Goal: Information Seeking & Learning: Learn about a topic

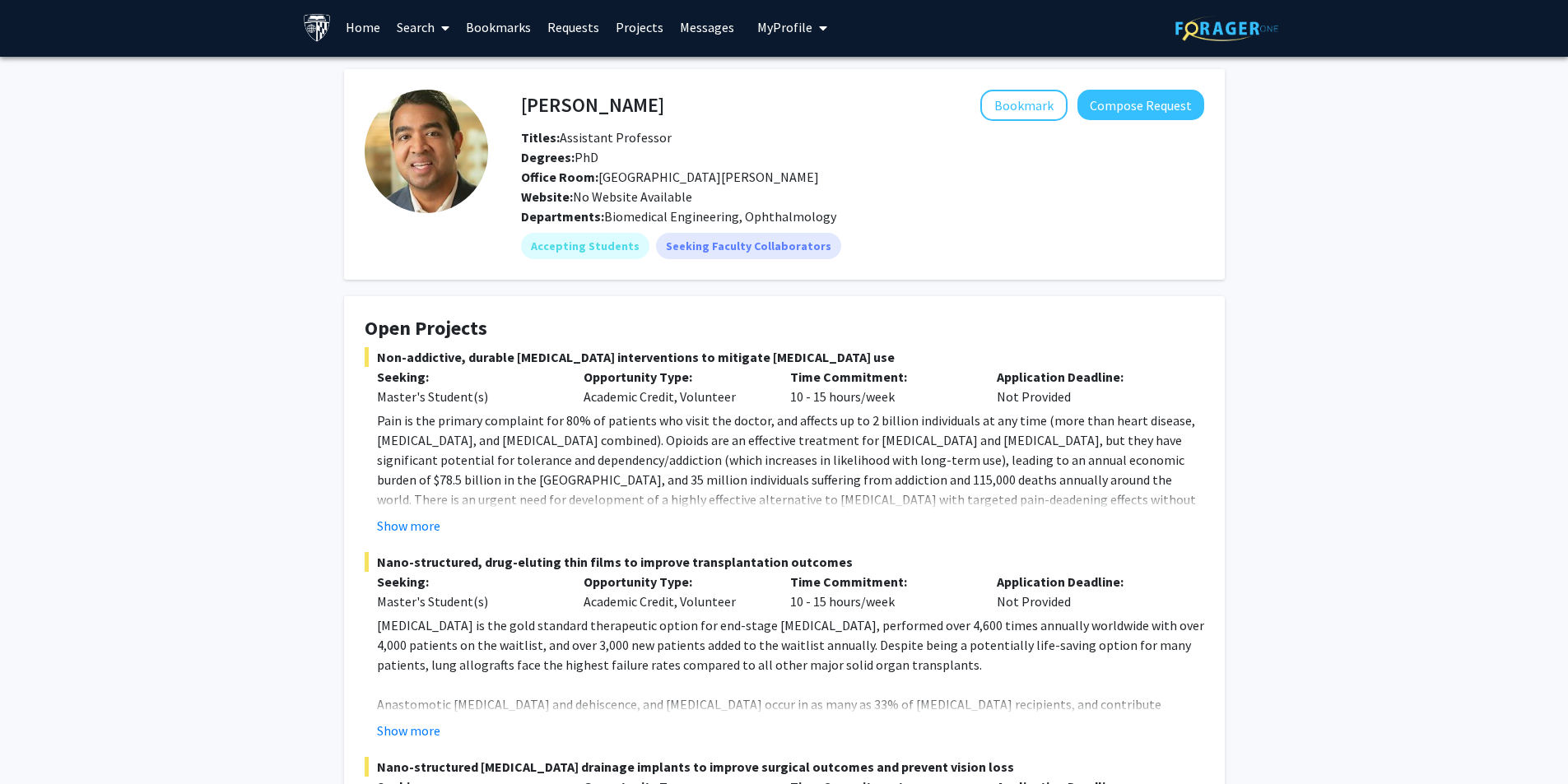
scroll to position [82, 0]
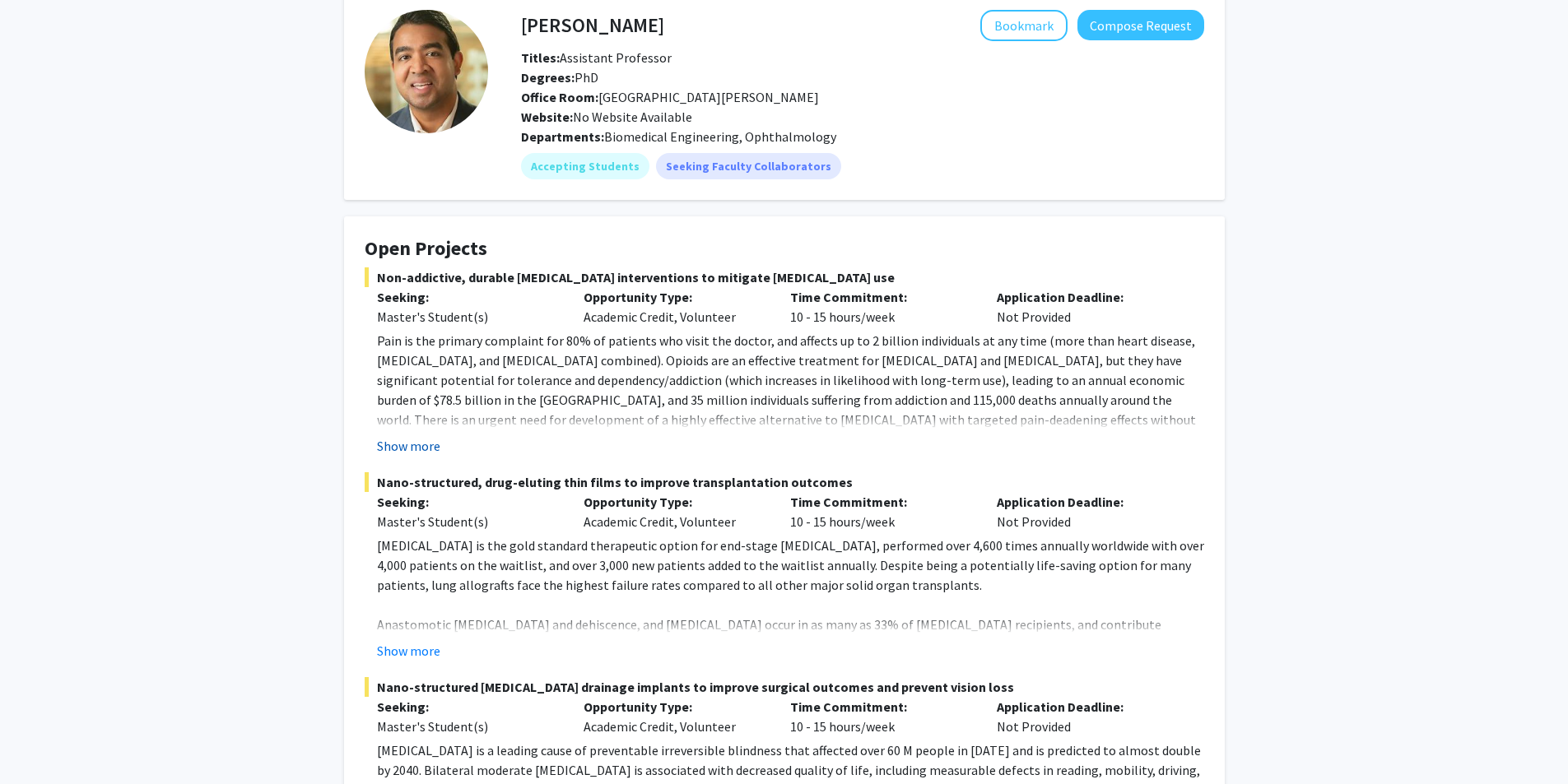
click at [397, 448] on button "Show more" at bounding box center [408, 446] width 63 height 20
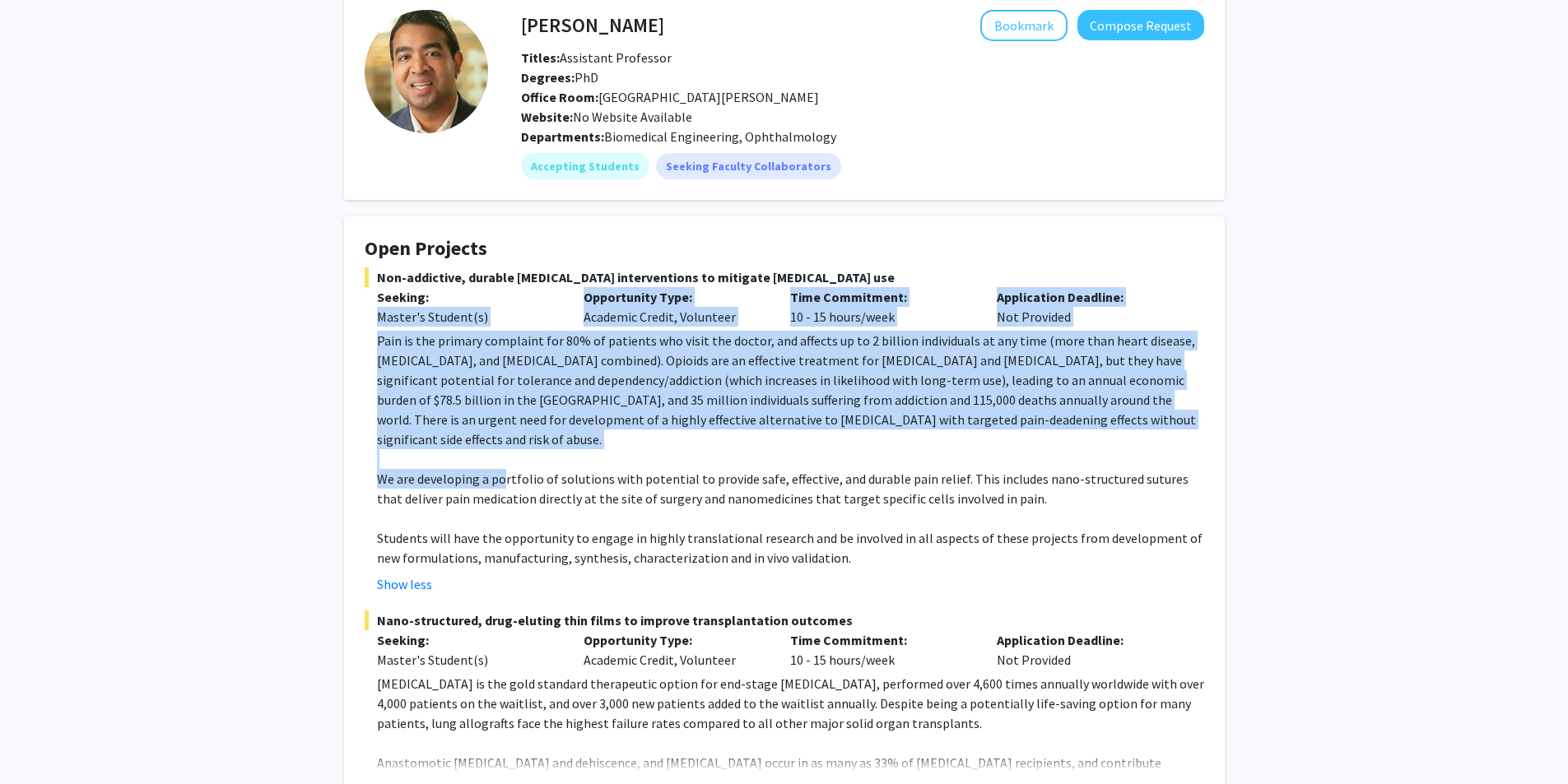
drag, startPoint x: 340, startPoint y: 343, endPoint x: 503, endPoint y: 461, distance: 201.2
click at [503, 469] on p "We are developing a portfolio of solutions with potential to provide safe, effe…" at bounding box center [790, 489] width 827 height 40
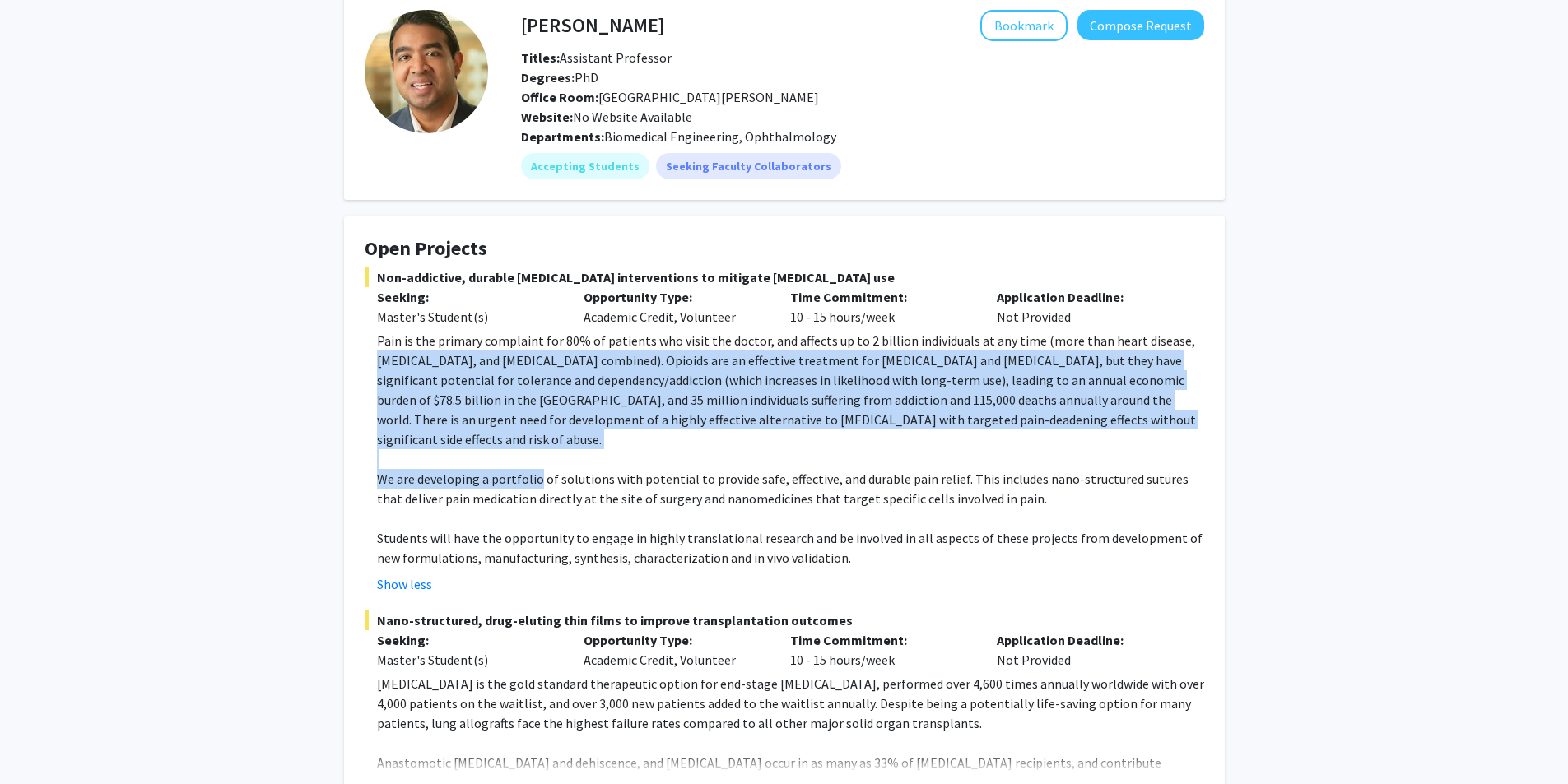
drag, startPoint x: 503, startPoint y: 461, endPoint x: 384, endPoint y: 350, distance: 162.7
click at [384, 350] on div "Pain is the primary complaint for 80% of patients who visit the doctor, and aff…" at bounding box center [790, 448] width 827 height 237
click at [384, 350] on p "Pain is the primary complaint for 80% of patients who visit the doctor, and aff…" at bounding box center [790, 389] width 827 height 119
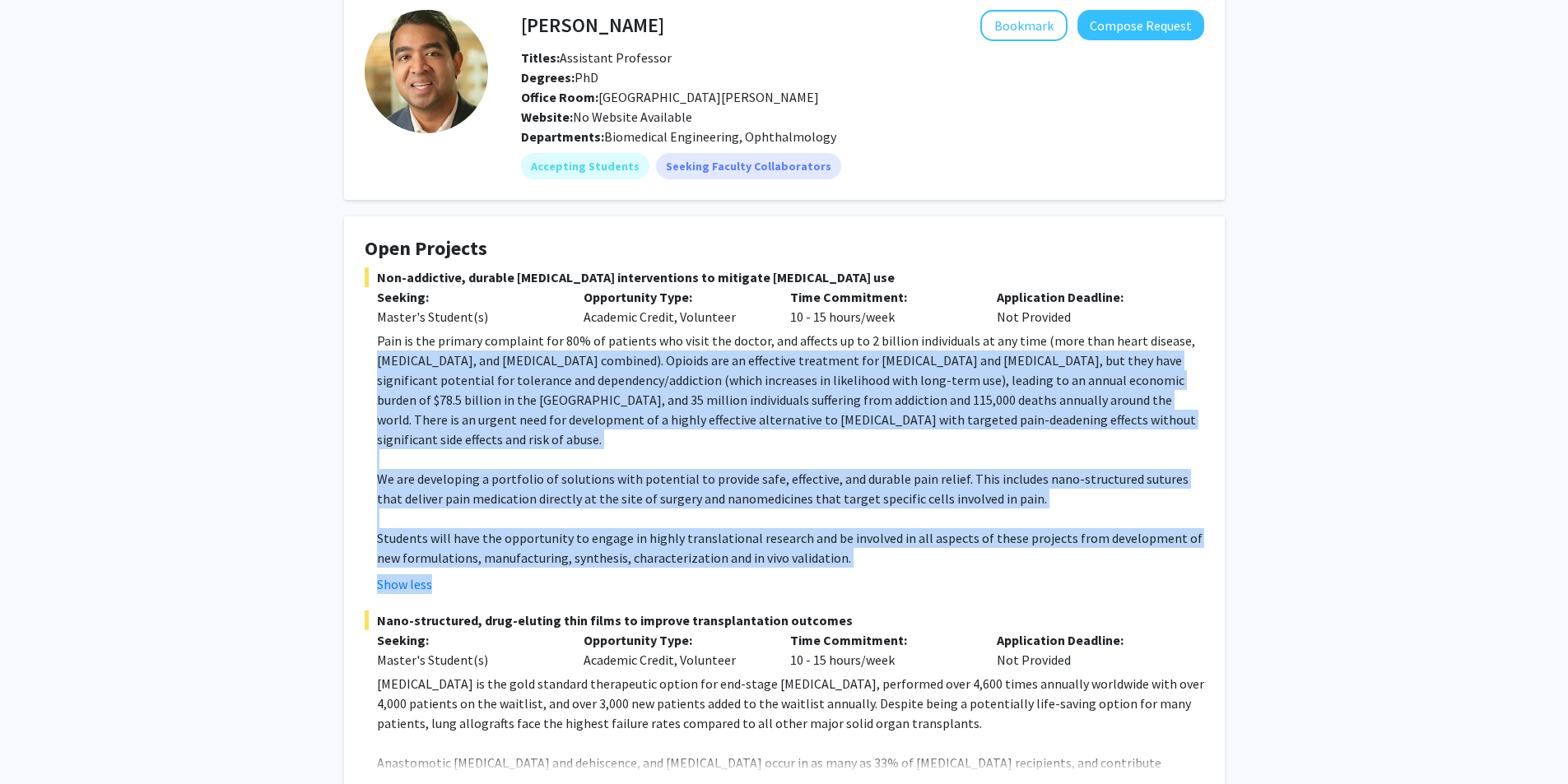
drag, startPoint x: 384, startPoint y: 350, endPoint x: 886, endPoint y: 566, distance: 546.5
click at [886, 566] on fg-read-more "Pain is the primary complaint for 80% of patients who visit the doctor, and aff…" at bounding box center [784, 462] width 840 height 264
click at [886, 574] on div "Show less" at bounding box center [790, 584] width 827 height 20
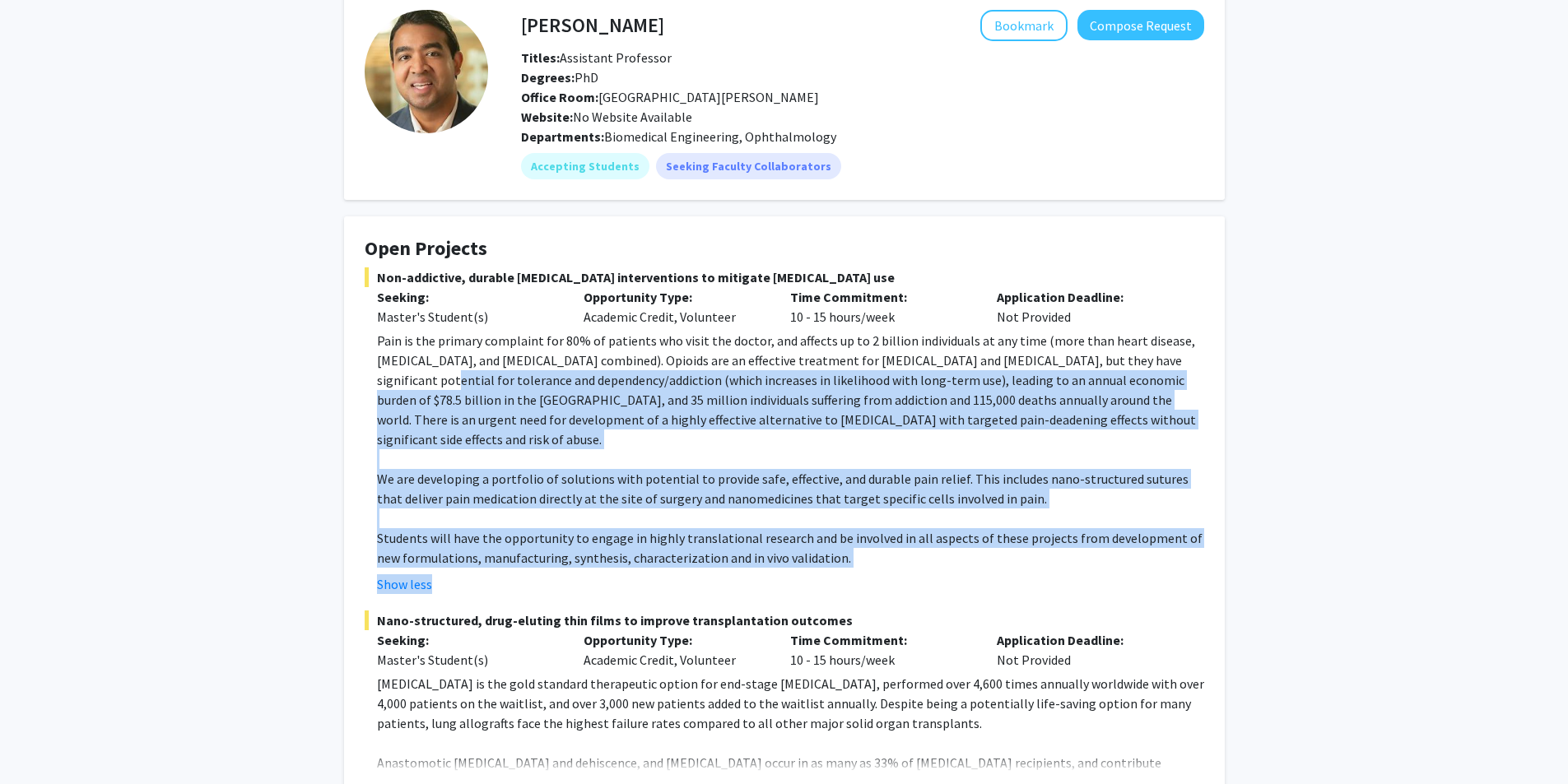
drag, startPoint x: 886, startPoint y: 566, endPoint x: 367, endPoint y: 376, distance: 552.7
click at [367, 376] on fg-read-more "Pain is the primary complaint for 80% of patients who visit the doctor, and aff…" at bounding box center [784, 462] width 840 height 264
drag, startPoint x: 367, startPoint y: 376, endPoint x: 817, endPoint y: 547, distance: 481.4
click at [817, 547] on fg-read-more "Pain is the primary complaint for 80% of patients who visit the doctor, and aff…" at bounding box center [784, 462] width 840 height 264
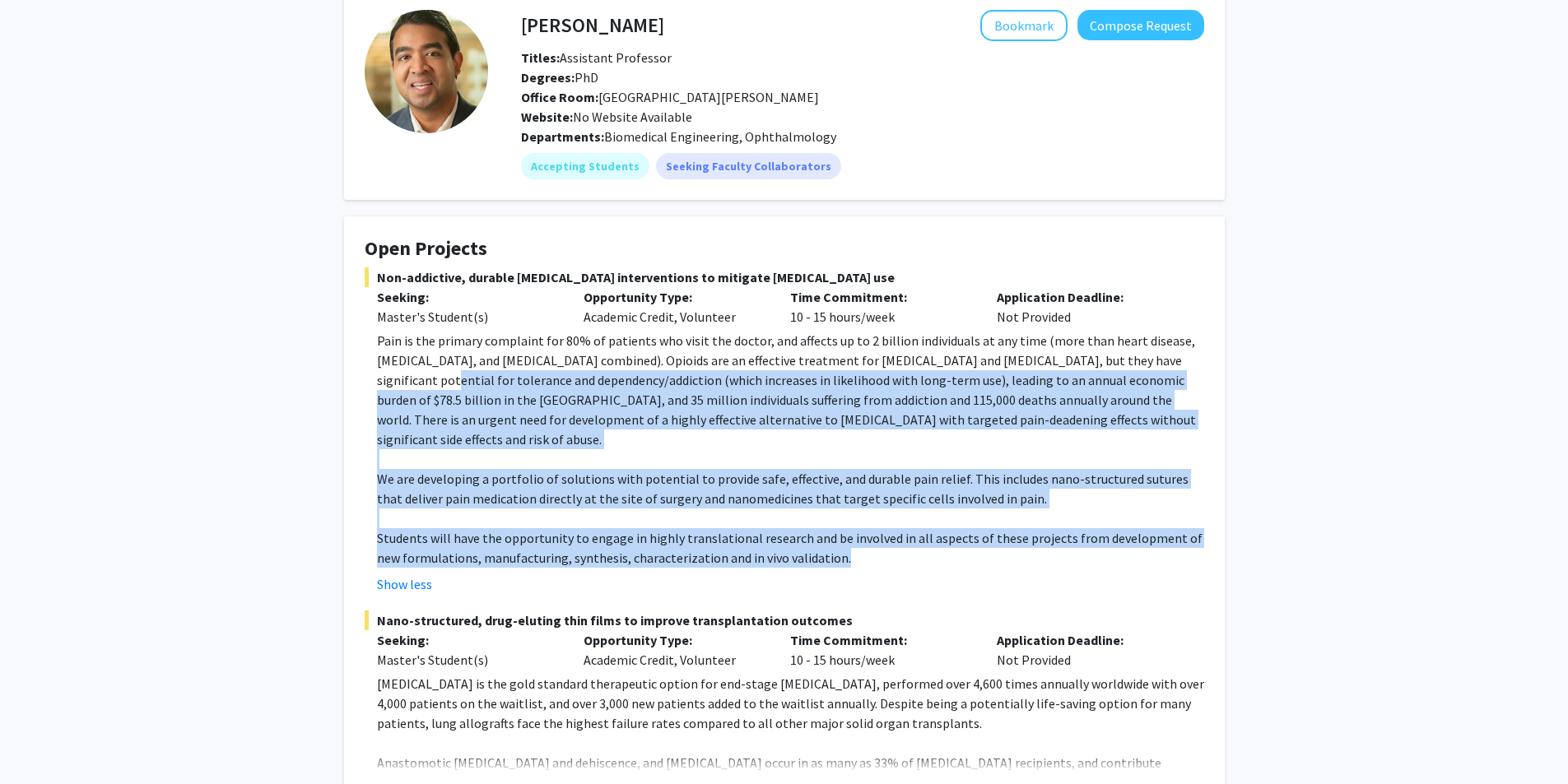
click at [817, 547] on p "Students will have the opportunity to engage in highly translational research a…" at bounding box center [790, 548] width 827 height 40
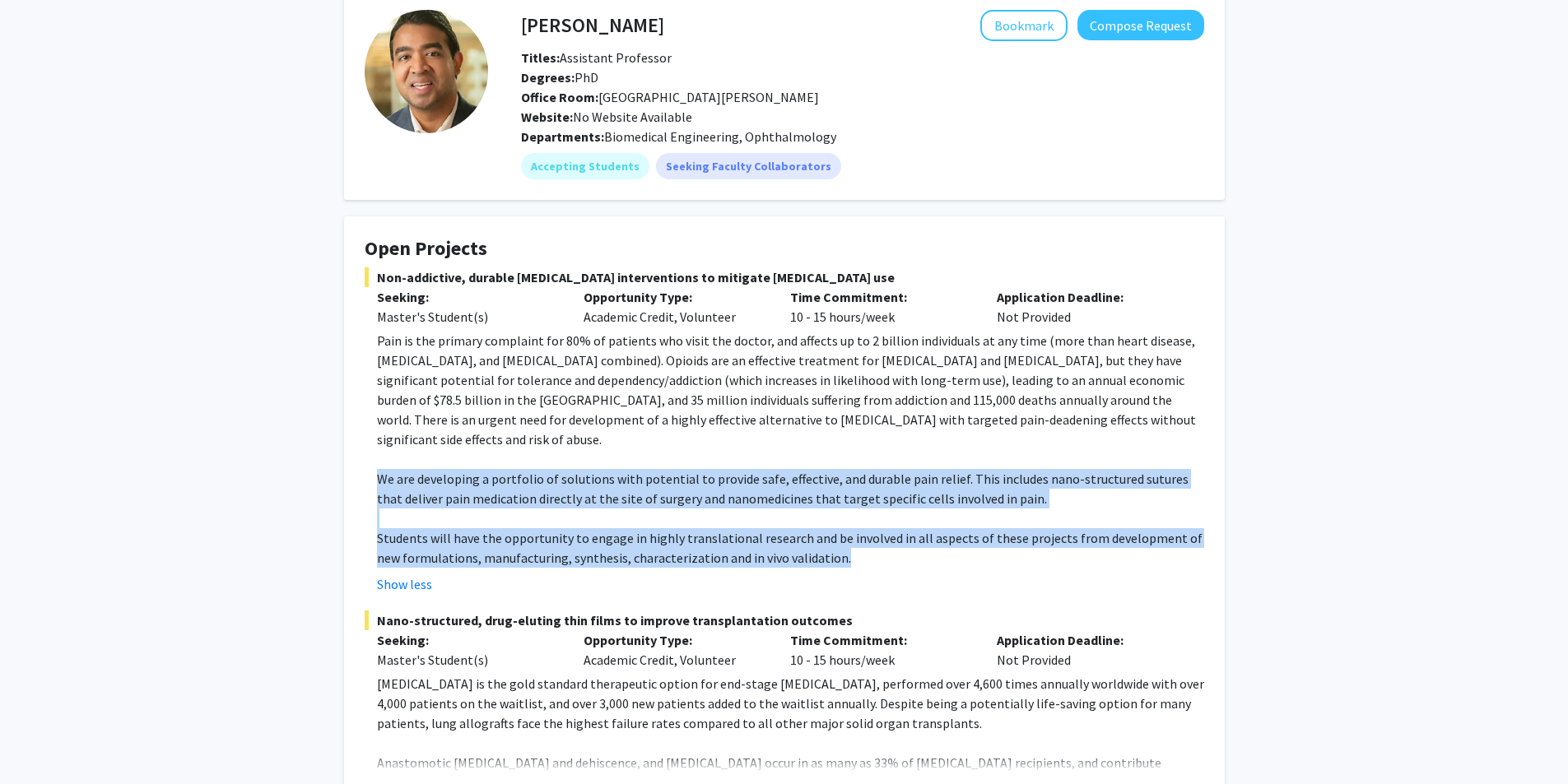
drag, startPoint x: 817, startPoint y: 547, endPoint x: 346, endPoint y: 454, distance: 480.1
click at [346, 454] on fg-card "Open Projects Non-addictive, durable post-operative pain interventions to mitig…" at bounding box center [784, 619] width 881 height 807
drag, startPoint x: 346, startPoint y: 454, endPoint x: 853, endPoint y: 526, distance: 512.1
click at [853, 526] on fg-card "Open Projects Non-addictive, durable post-operative pain interventions to mitig…" at bounding box center [784, 619] width 881 height 807
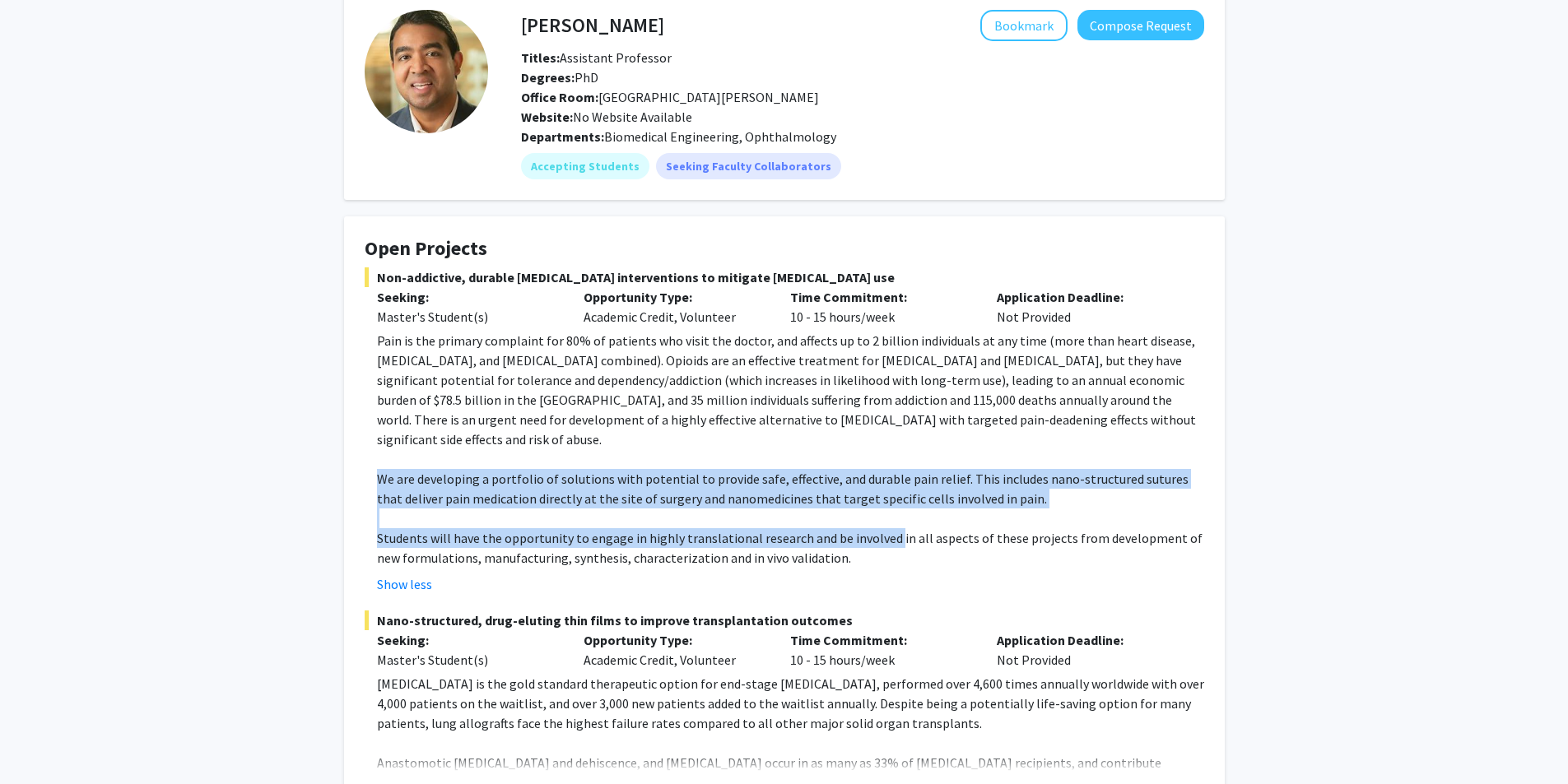
click at [853, 528] on p "Students will have the opportunity to engage in highly translational research a…" at bounding box center [790, 548] width 827 height 40
drag, startPoint x: 853, startPoint y: 526, endPoint x: 397, endPoint y: 457, distance: 461.2
click at [397, 457] on div "Pain is the primary complaint for 80% of patients who visit the doctor, and aff…" at bounding box center [790, 448] width 827 height 237
click at [397, 469] on p "We are developing a portfolio of solutions with potential to provide safe, effe…" at bounding box center [790, 489] width 827 height 40
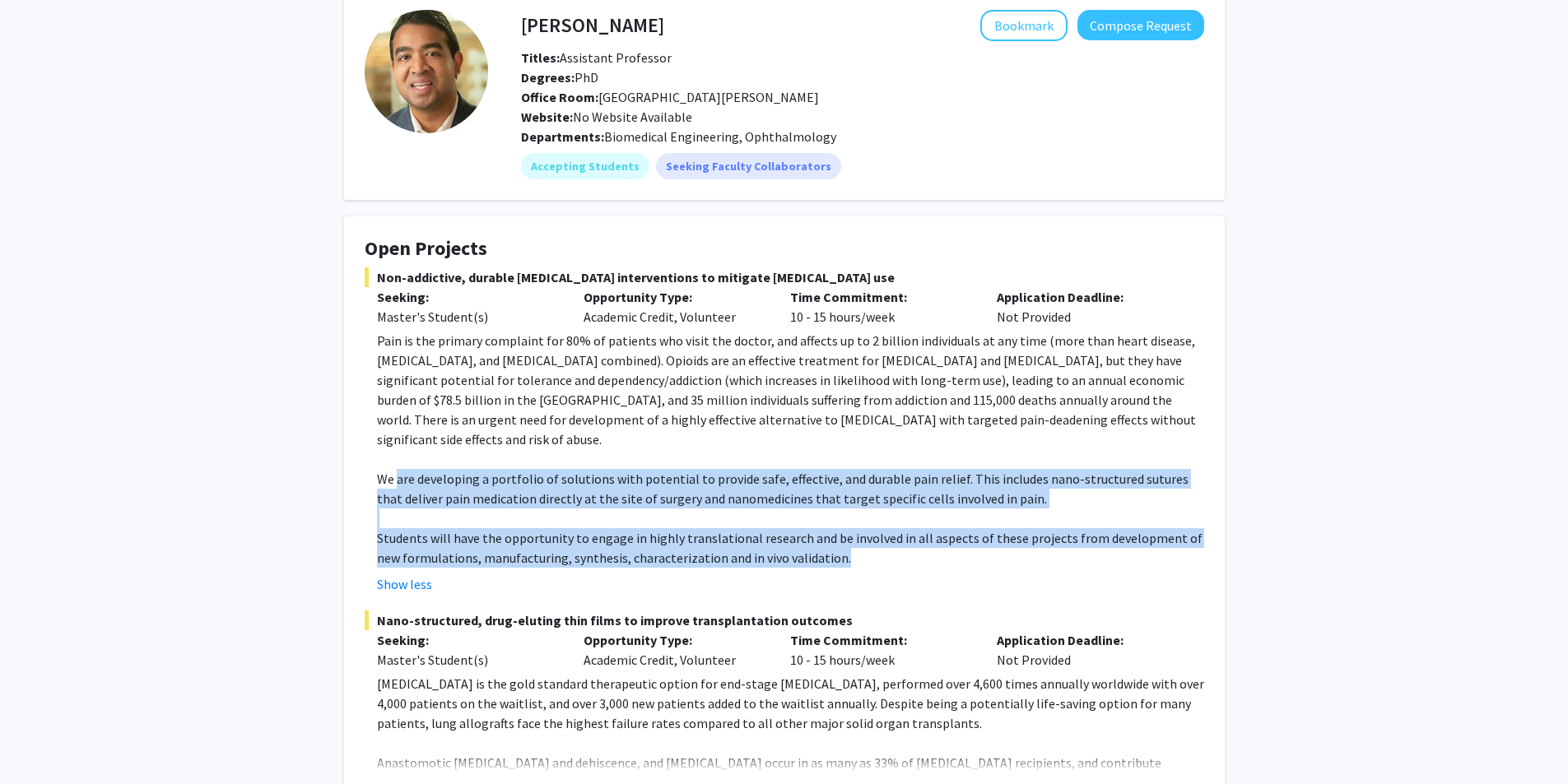
drag, startPoint x: 397, startPoint y: 457, endPoint x: 848, endPoint y: 539, distance: 458.4
click at [848, 539] on div "Pain is the primary complaint for 80% of patients who visit the doctor, and aff…" at bounding box center [790, 448] width 827 height 237
click at [848, 539] on p "Students will have the opportunity to engage in highly translational research a…" at bounding box center [790, 548] width 827 height 40
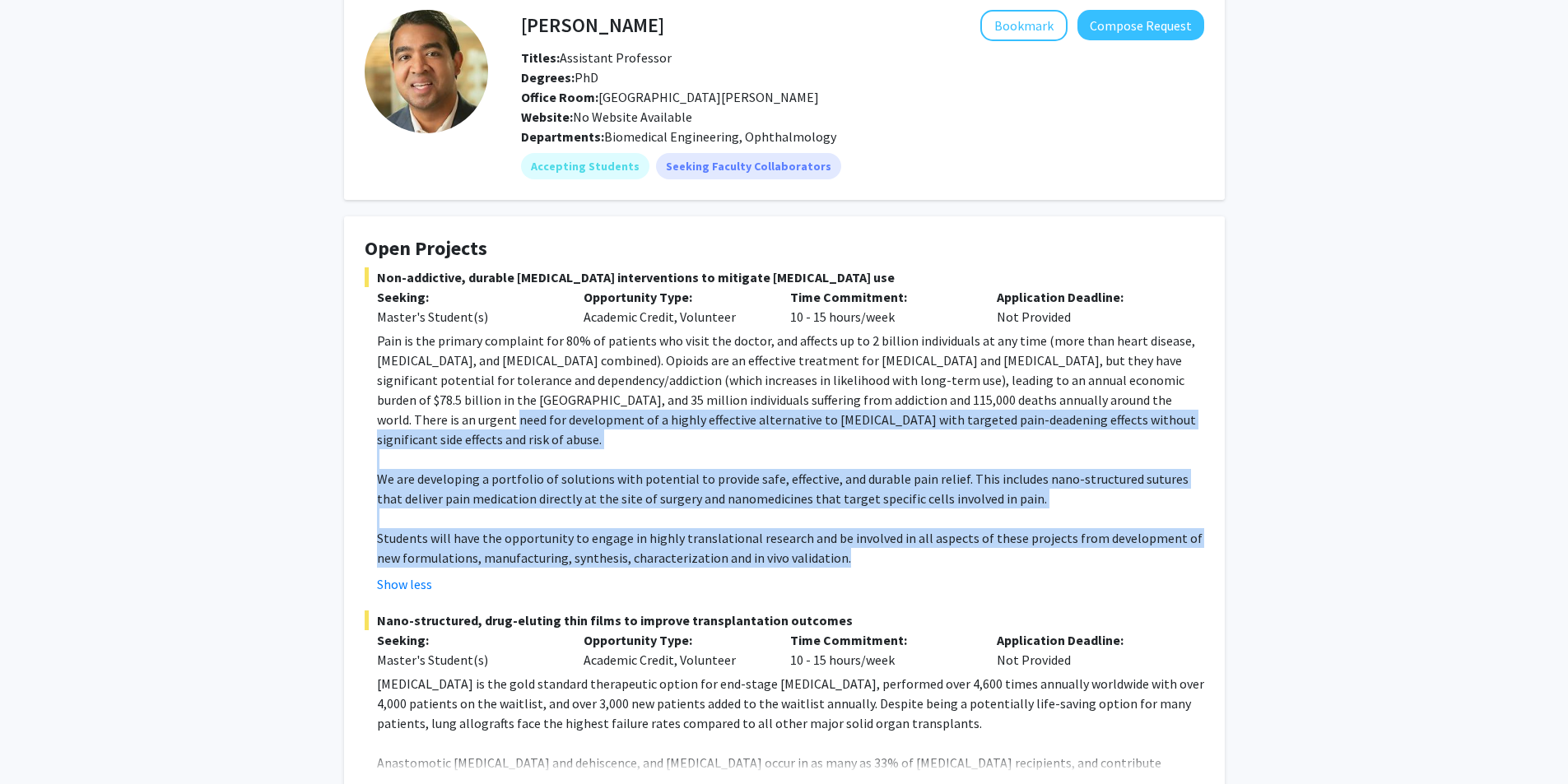
drag, startPoint x: 848, startPoint y: 539, endPoint x: 294, endPoint y: 424, distance: 565.8
drag, startPoint x: 294, startPoint y: 424, endPoint x: 1119, endPoint y: 559, distance: 836.0
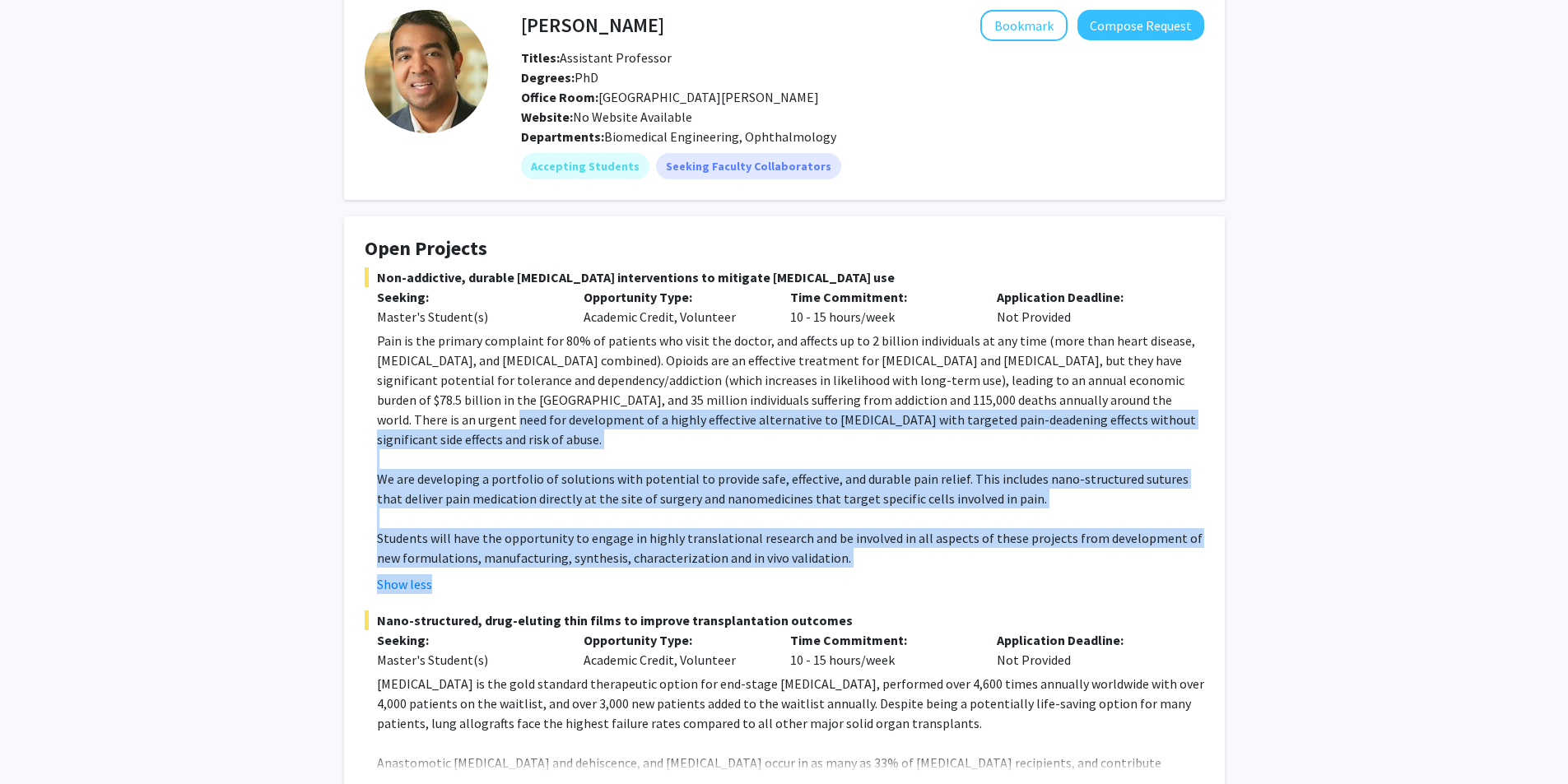
click at [1119, 574] on div "Show less" at bounding box center [790, 584] width 827 height 20
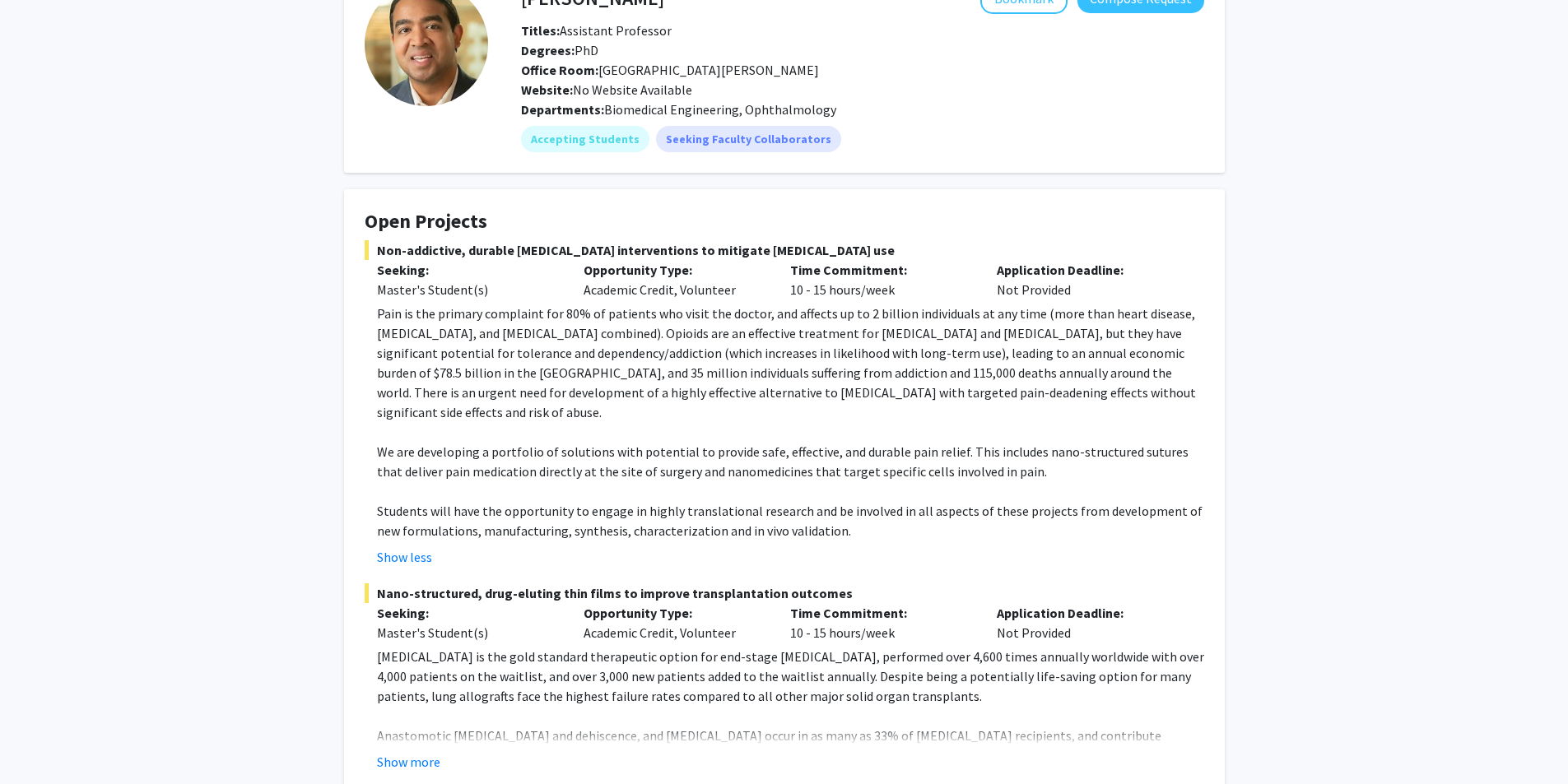
scroll to position [0, 0]
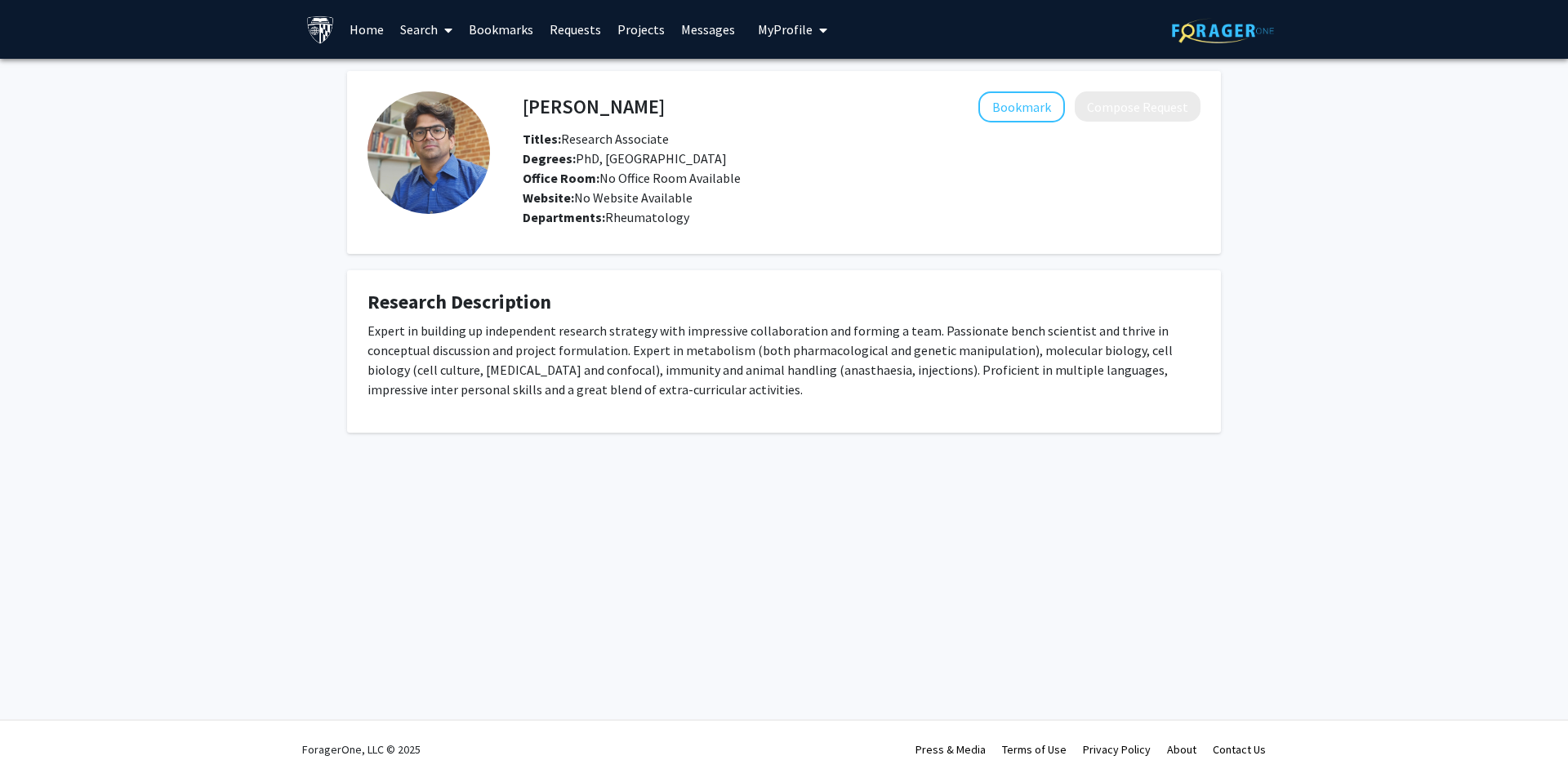
click at [778, 264] on div "[PERSON_NAME] Bookmark Compose Request Titles: Research Associate Degrees: PhD,…" at bounding box center [784, 252] width 898 height 361
drag, startPoint x: 778, startPoint y: 264, endPoint x: 816, endPoint y: 355, distance: 98.6
click at [816, 355] on div "[PERSON_NAME] Bookmark Compose Request Titles: Research Associate Degrees: PhD,…" at bounding box center [784, 252] width 898 height 361
click at [816, 355] on p "Expert in building up independent research strategy with impressive collaborati…" at bounding box center [784, 360] width 834 height 78
click at [682, 334] on p "Expert in building up independent research strategy with impressive collaborati…" at bounding box center [784, 360] width 834 height 78
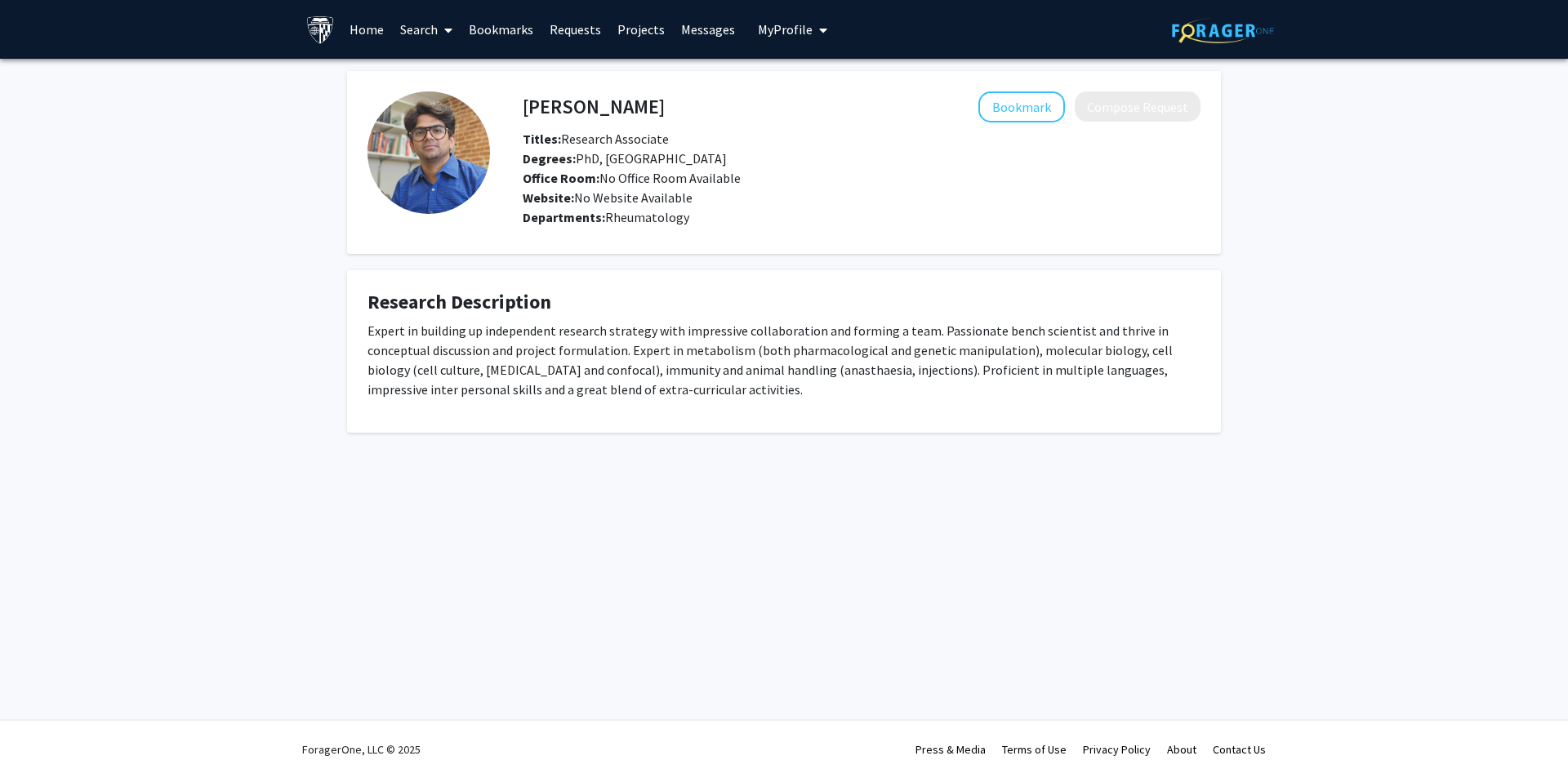
click at [722, 386] on p "Expert in building up independent research strategy with impressive collaborati…" at bounding box center [784, 360] width 834 height 78
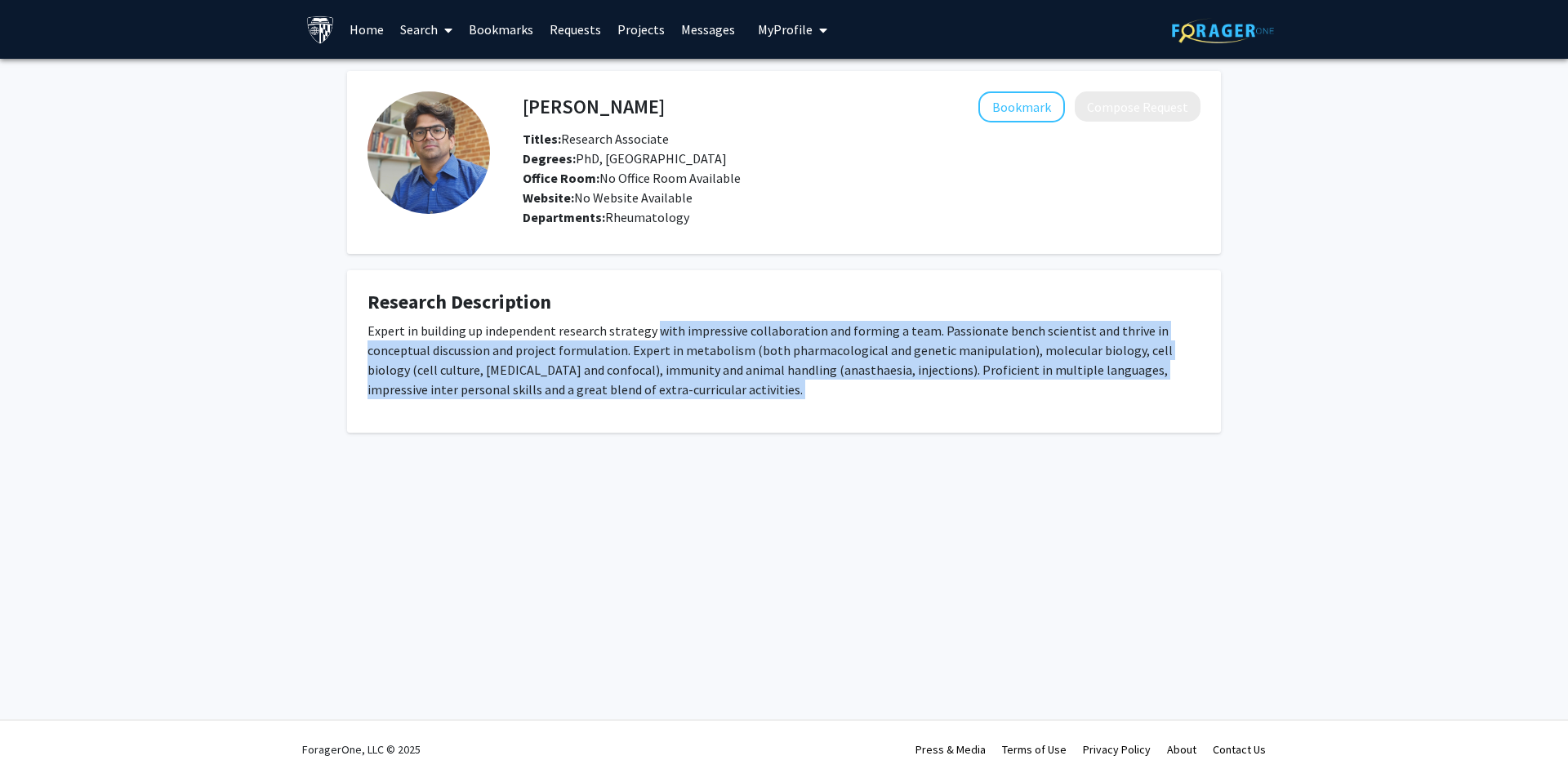
drag, startPoint x: 722, startPoint y: 386, endPoint x: 669, endPoint y: 328, distance: 78.6
click at [669, 328] on p "Expert in building up independent research strategy with impressive collaborati…" at bounding box center [784, 360] width 834 height 78
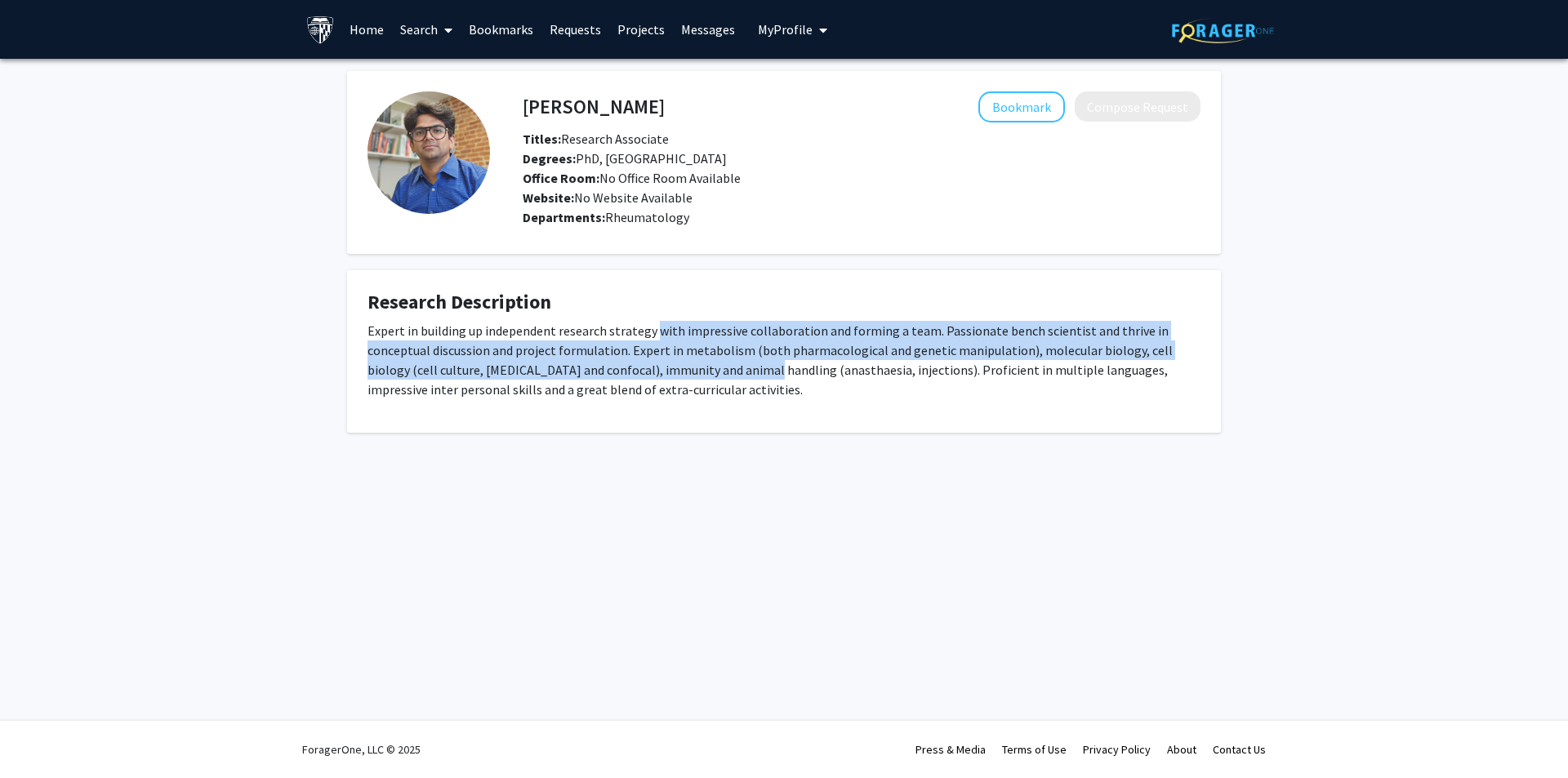
drag, startPoint x: 669, startPoint y: 328, endPoint x: 696, endPoint y: 376, distance: 55.1
click at [696, 376] on p "Expert in building up independent research strategy with impressive collaborati…" at bounding box center [784, 360] width 834 height 78
drag, startPoint x: 696, startPoint y: 376, endPoint x: 672, endPoint y: 324, distance: 57.3
click at [672, 324] on p "Expert in building up independent research strategy with impressive collaborati…" at bounding box center [784, 360] width 834 height 78
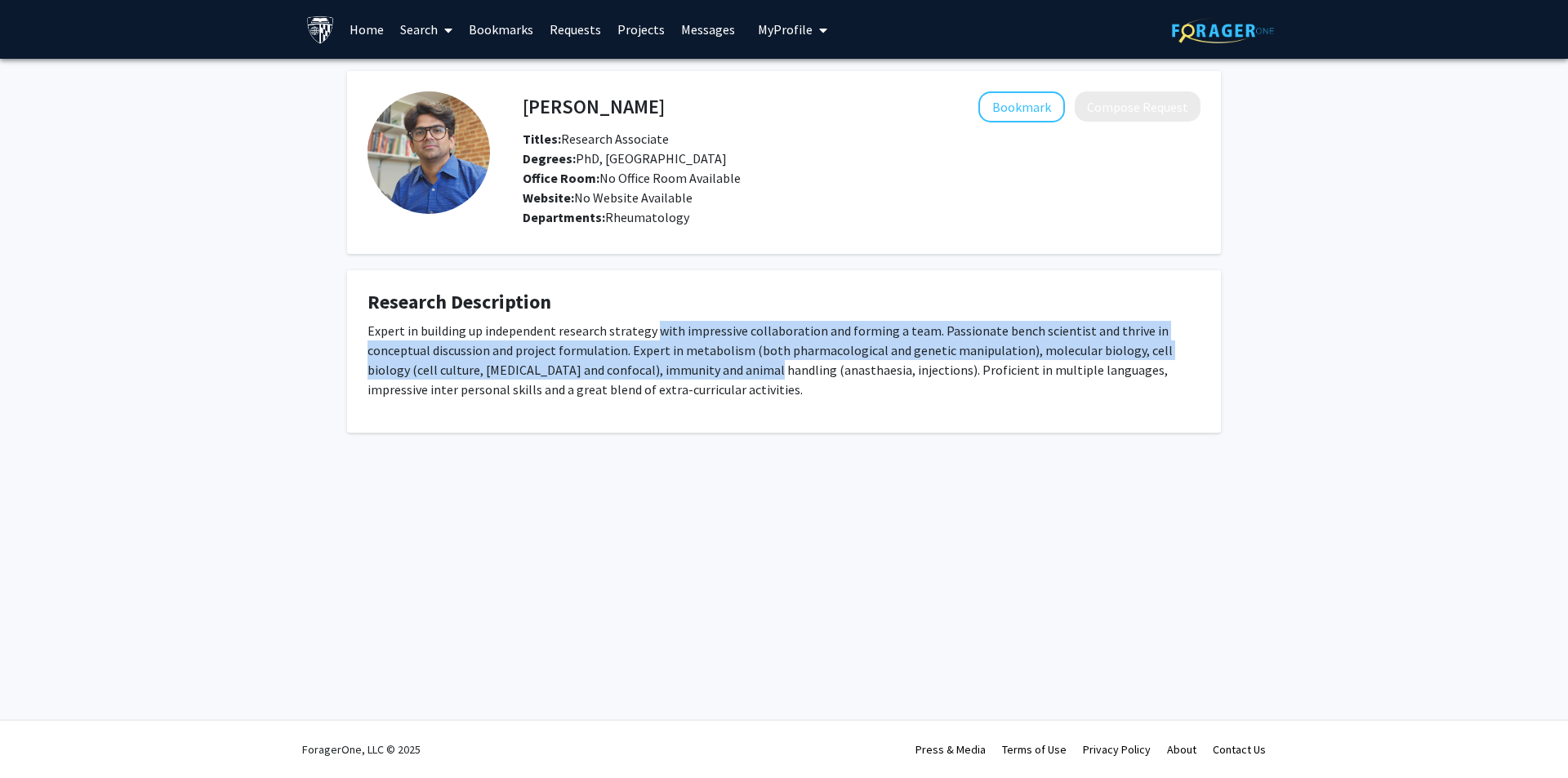
click at [672, 324] on p "Expert in building up independent research strategy with impressive collaborati…" at bounding box center [784, 360] width 834 height 78
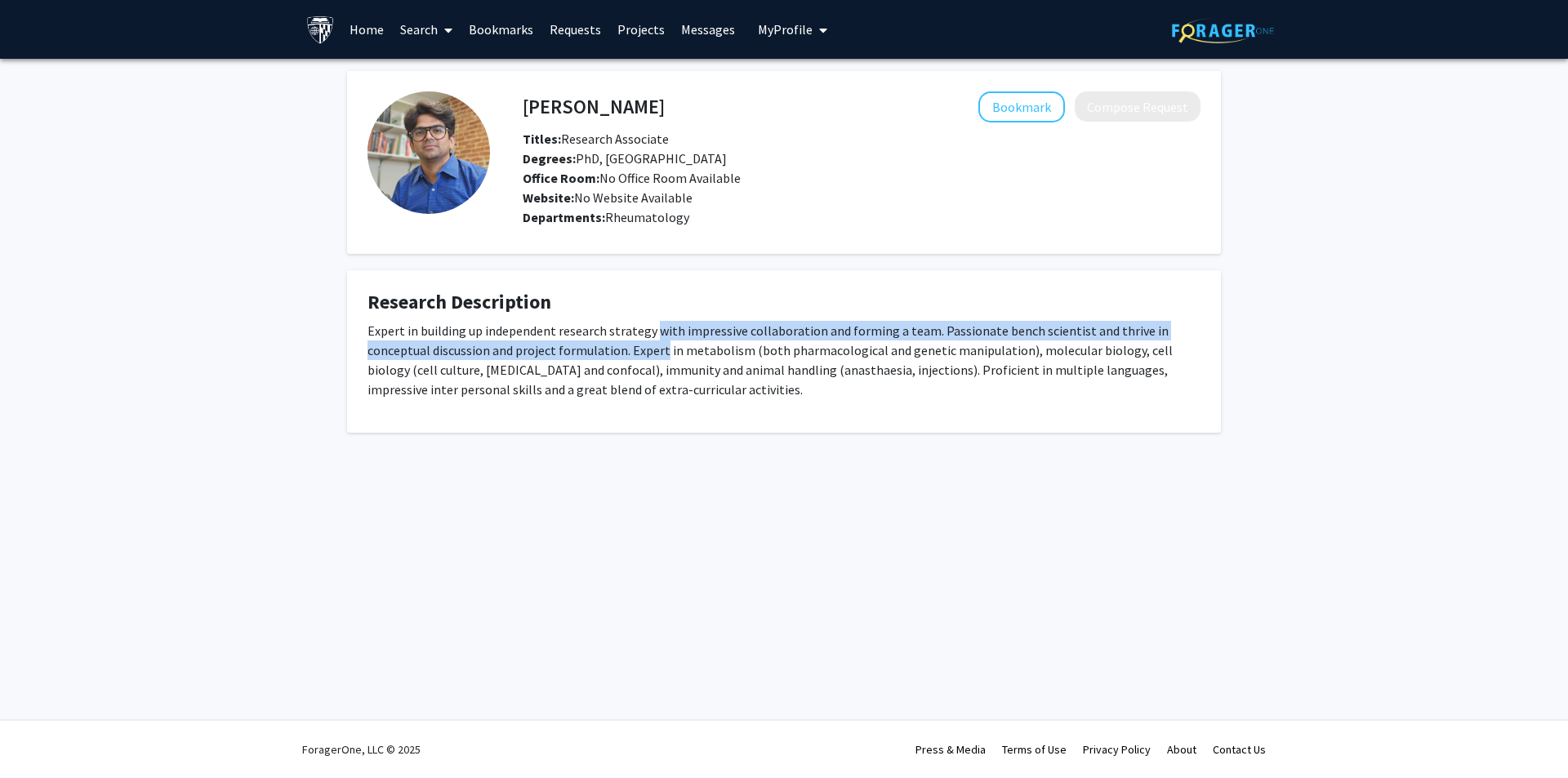
drag, startPoint x: 672, startPoint y: 324, endPoint x: 636, endPoint y: 353, distance: 46.2
click at [636, 353] on p "Expert in building up independent research strategy with impressive collaborati…" at bounding box center [784, 360] width 834 height 78
drag, startPoint x: 636, startPoint y: 353, endPoint x: 663, endPoint y: 338, distance: 30.9
click at [663, 338] on p "Expert in building up independent research strategy with impressive collaborati…" at bounding box center [784, 360] width 834 height 78
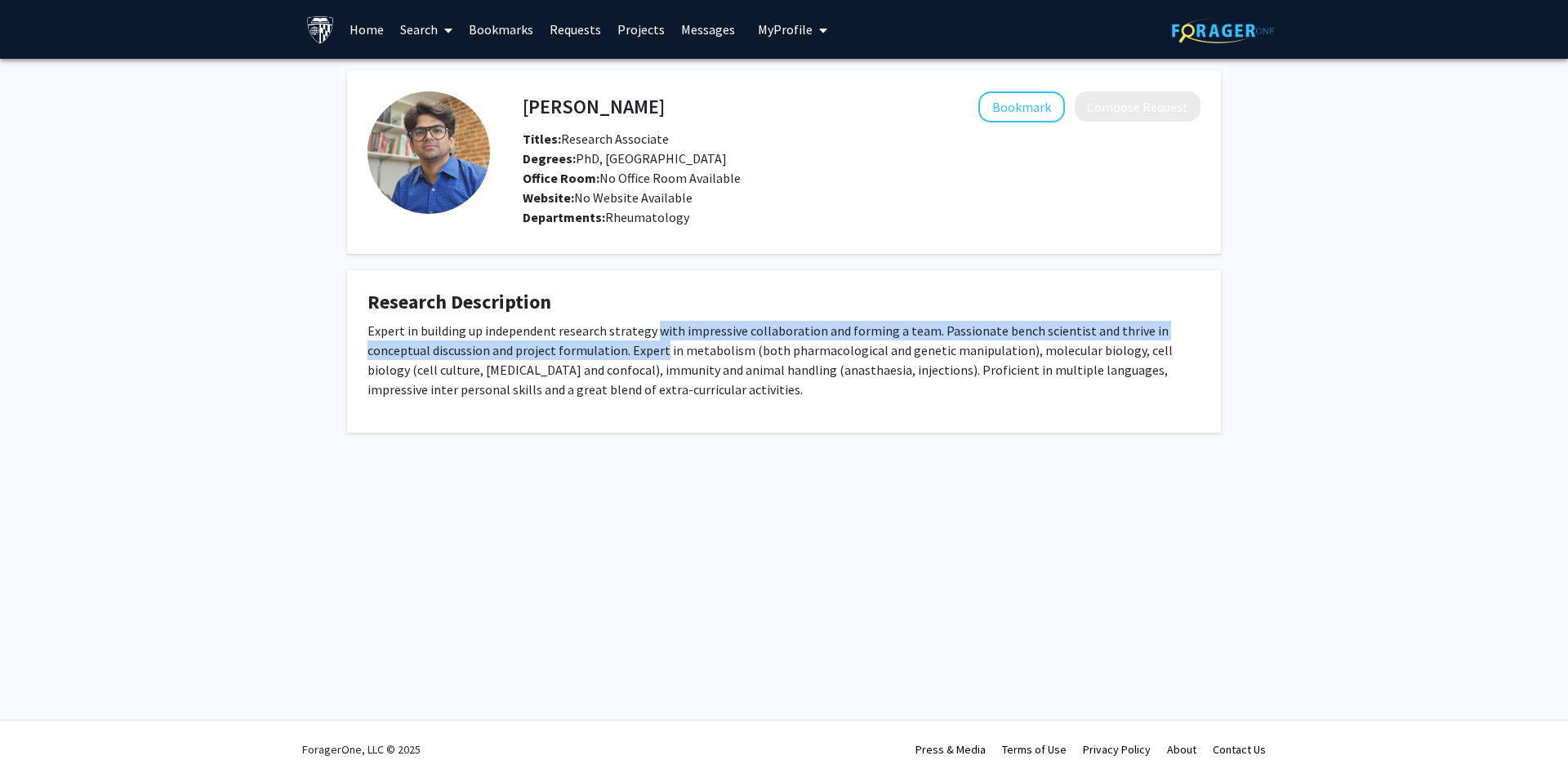
click at [663, 338] on p "Expert in building up independent research strategy with impressive collaborati…" at bounding box center [784, 360] width 834 height 78
drag, startPoint x: 663, startPoint y: 338, endPoint x: 638, endPoint y: 349, distance: 27.3
click at [638, 349] on p "Expert in building up independent research strategy with impressive collaborati…" at bounding box center [784, 360] width 834 height 78
drag, startPoint x: 638, startPoint y: 349, endPoint x: 691, endPoint y: 330, distance: 56.3
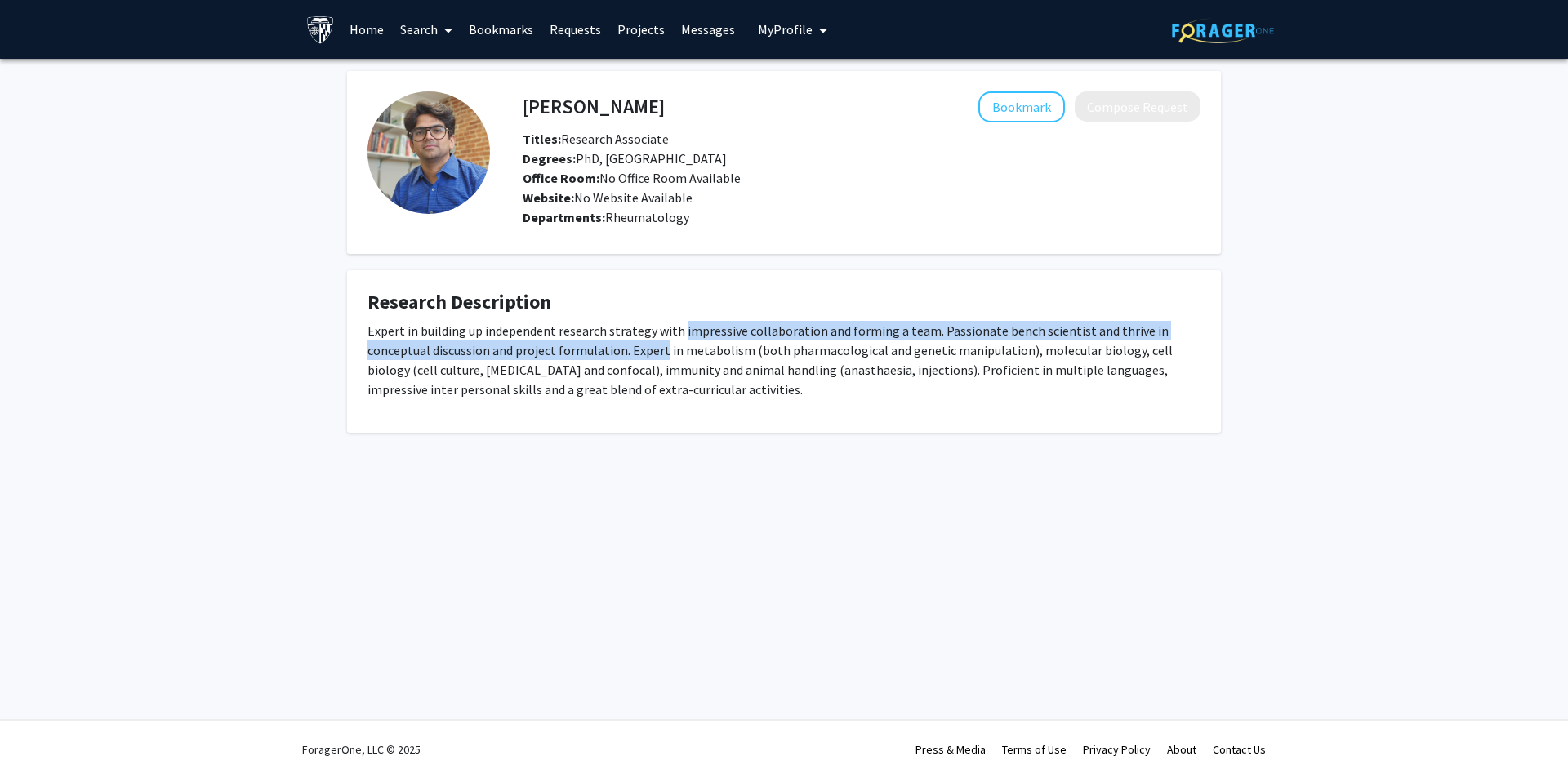
click at [691, 330] on p "Expert in building up independent research strategy with impressive collaborati…" at bounding box center [784, 360] width 834 height 78
drag, startPoint x: 691, startPoint y: 330, endPoint x: 648, endPoint y: 348, distance: 46.6
click at [648, 348] on p "Expert in building up independent research strategy with impressive collaborati…" at bounding box center [784, 360] width 834 height 78
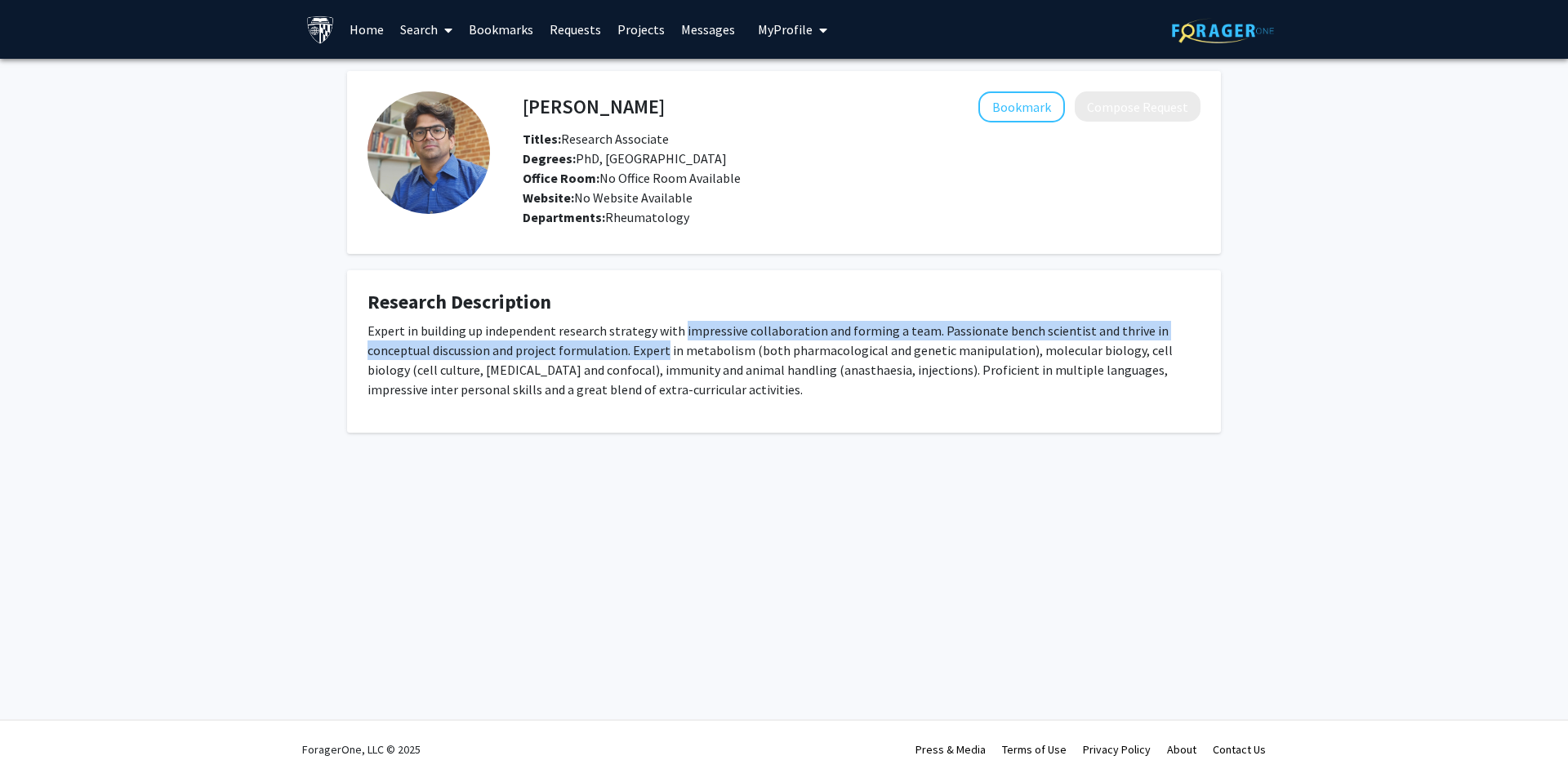
drag, startPoint x: 648, startPoint y: 348, endPoint x: 691, endPoint y: 328, distance: 47.4
click at [691, 328] on p "Expert in building up independent research strategy with impressive collaborati…" at bounding box center [784, 360] width 834 height 78
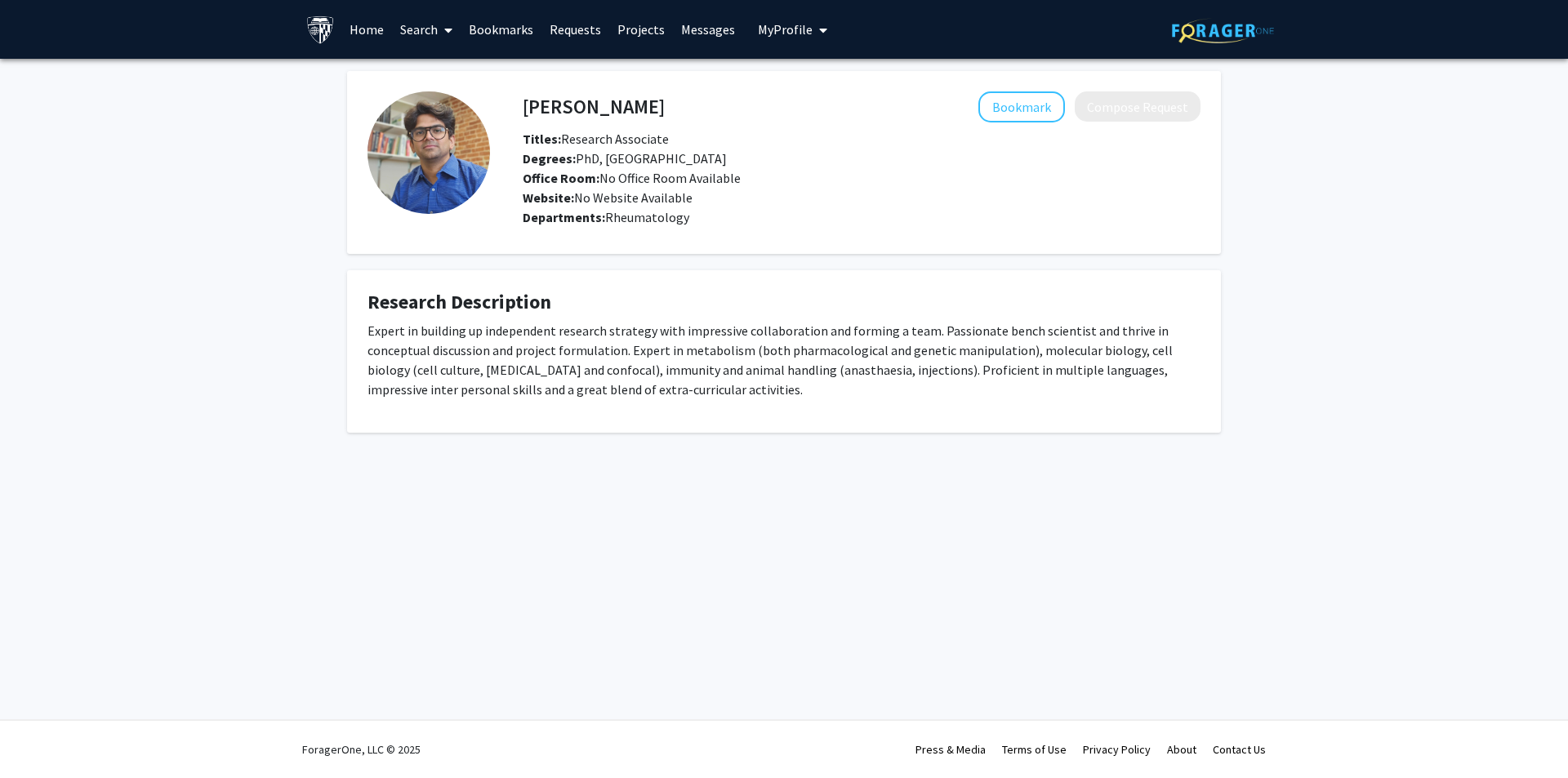
click at [401, 29] on link "Search" at bounding box center [426, 29] width 69 height 57
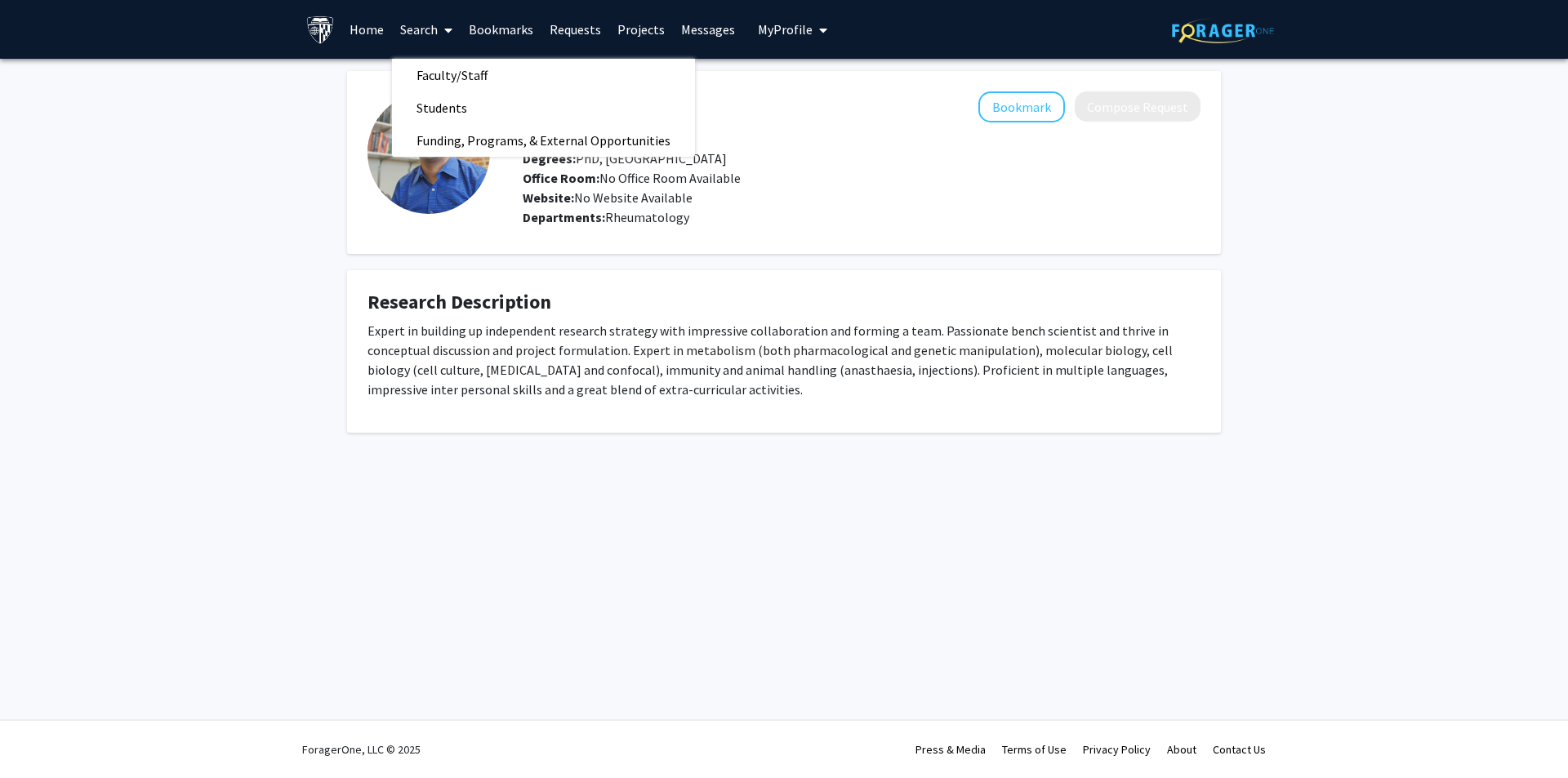
click at [653, 20] on link "Projects" at bounding box center [641, 29] width 64 height 57
